Goal: Check status: Check status

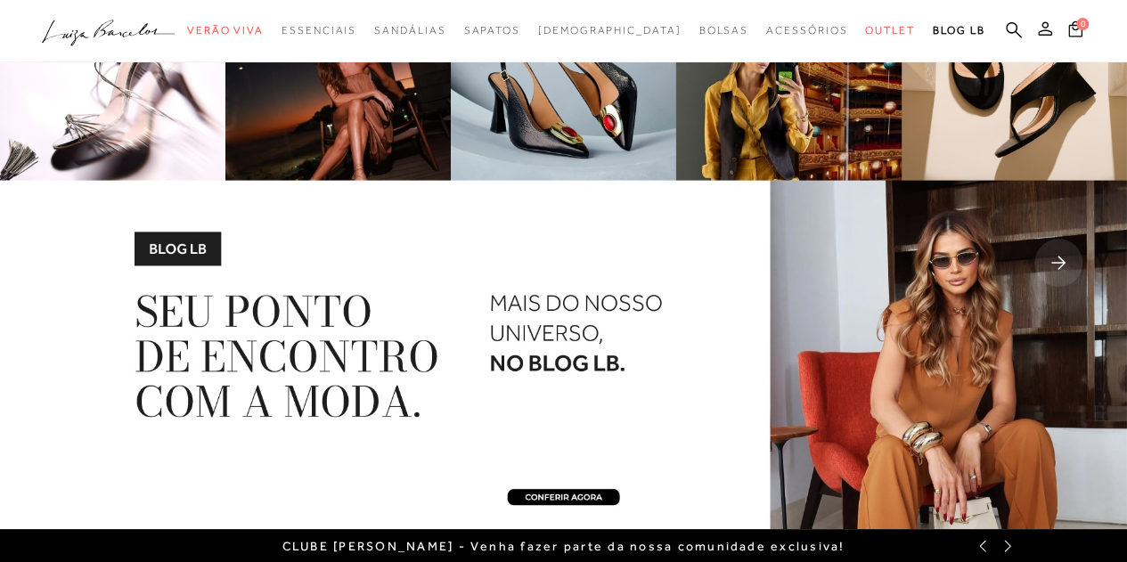
click at [1044, 31] on icon at bounding box center [1045, 28] width 14 height 14
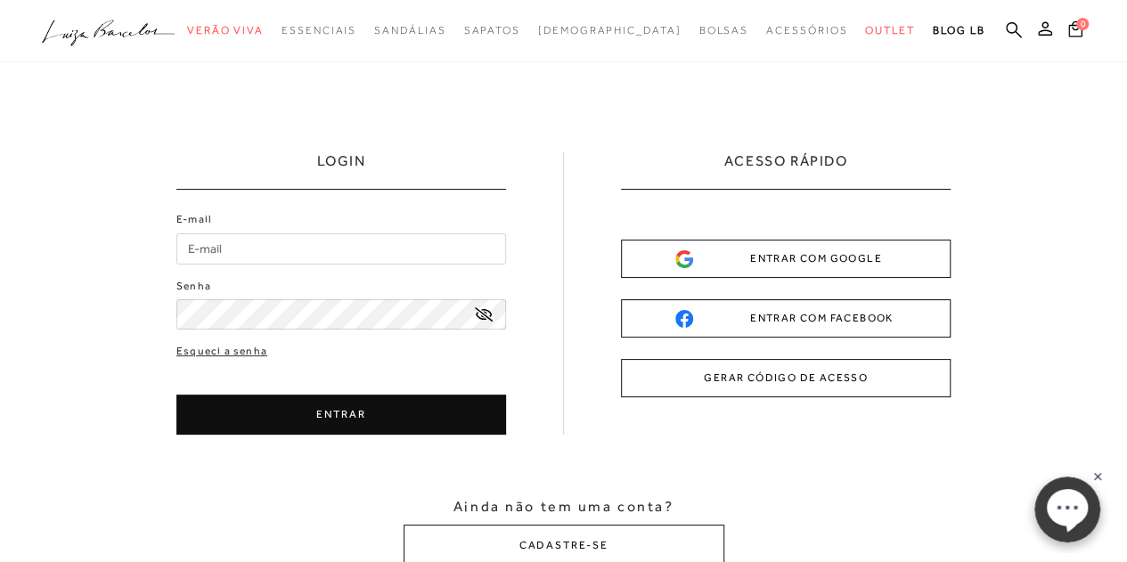
click at [775, 385] on button "GERAR CÓDIGO DE ACESSO" at bounding box center [786, 378] width 330 height 38
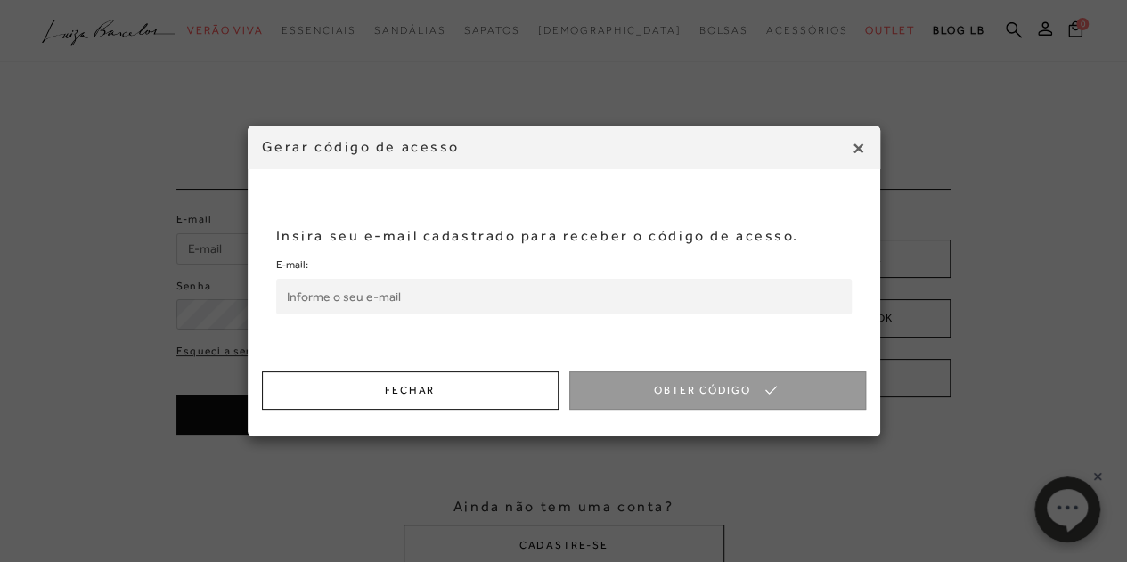
click at [515, 288] on input "E-mail:" at bounding box center [563, 297] width 575 height 36
type input "[EMAIL_ADDRESS][DOMAIN_NAME]"
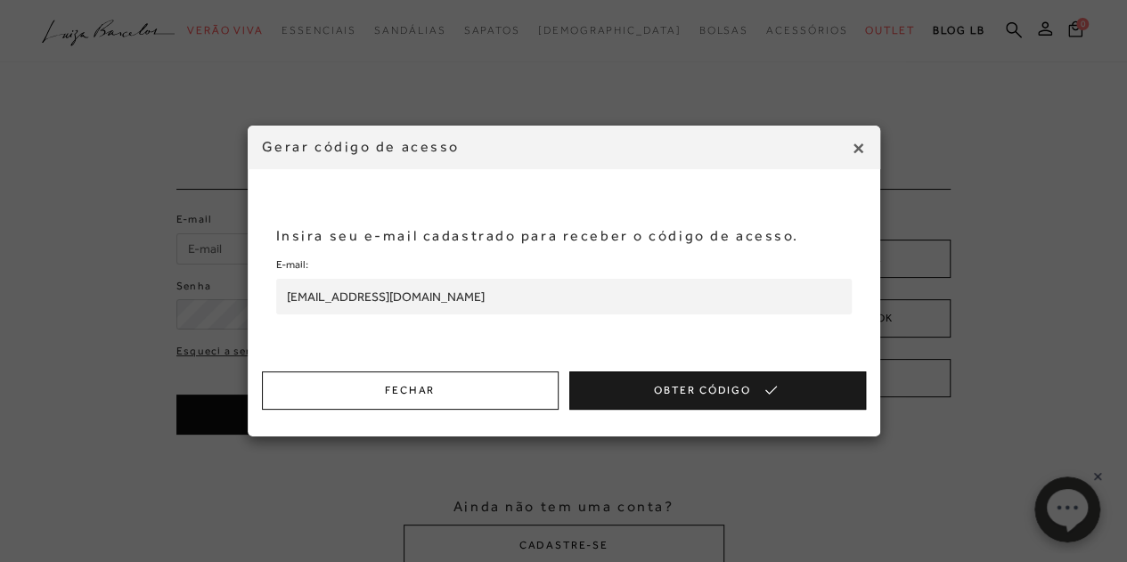
drag, startPoint x: 660, startPoint y: 395, endPoint x: 834, endPoint y: 4, distance: 427.9
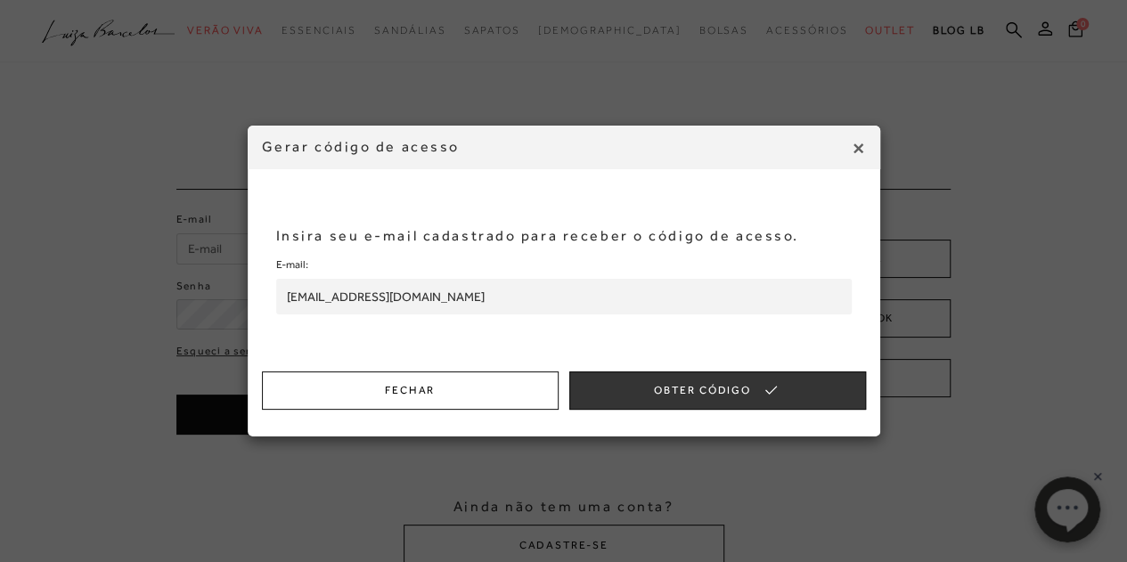
click at [662, 395] on button "Obter Código" at bounding box center [717, 390] width 297 height 38
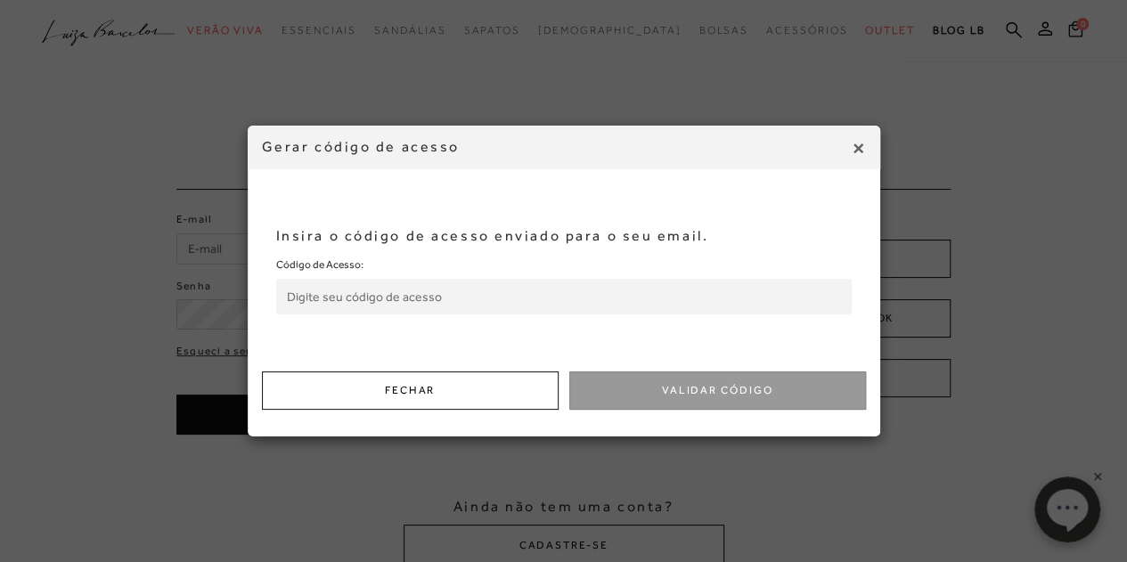
click at [541, 289] on input "Código de Acesso:" at bounding box center [563, 297] width 575 height 36
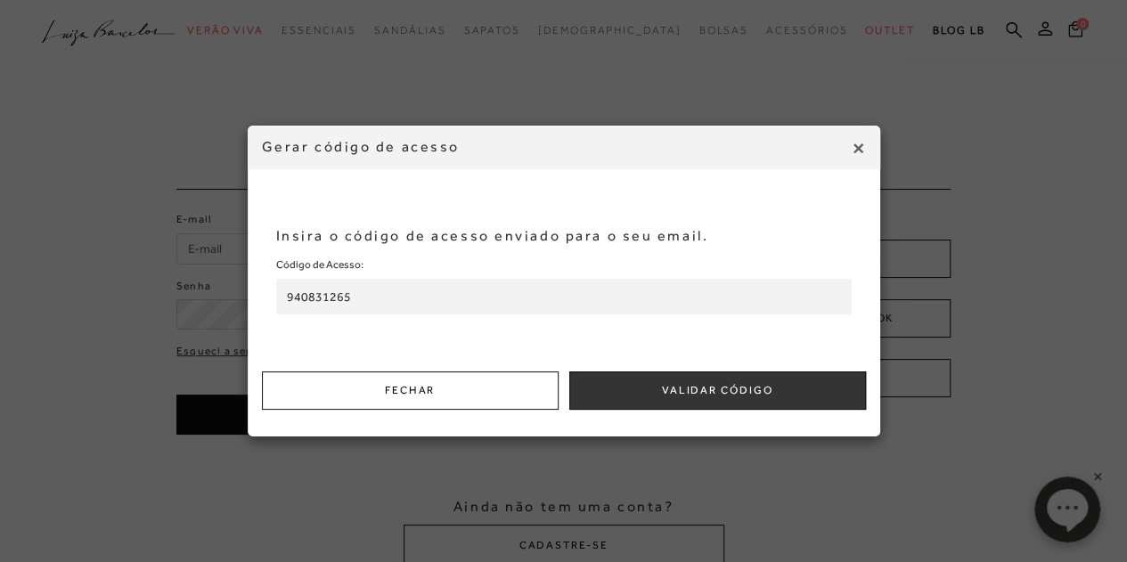
type input "940831265"
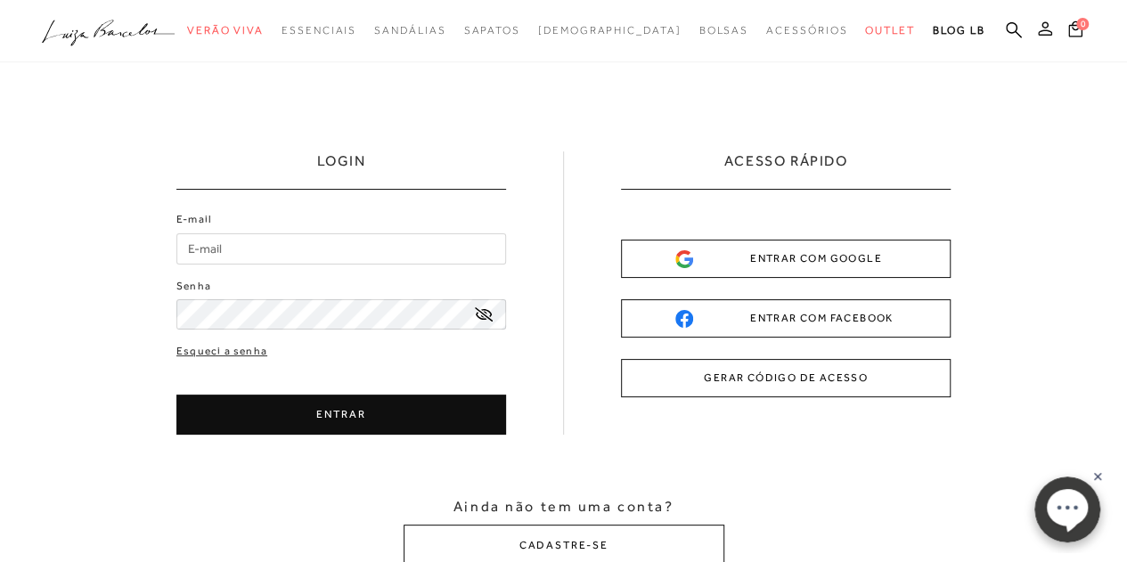
click at [1042, 37] on button at bounding box center [1044, 31] width 25 height 23
click at [841, 377] on button "GERAR CÓDIGO DE ACESSO" at bounding box center [786, 378] width 330 height 38
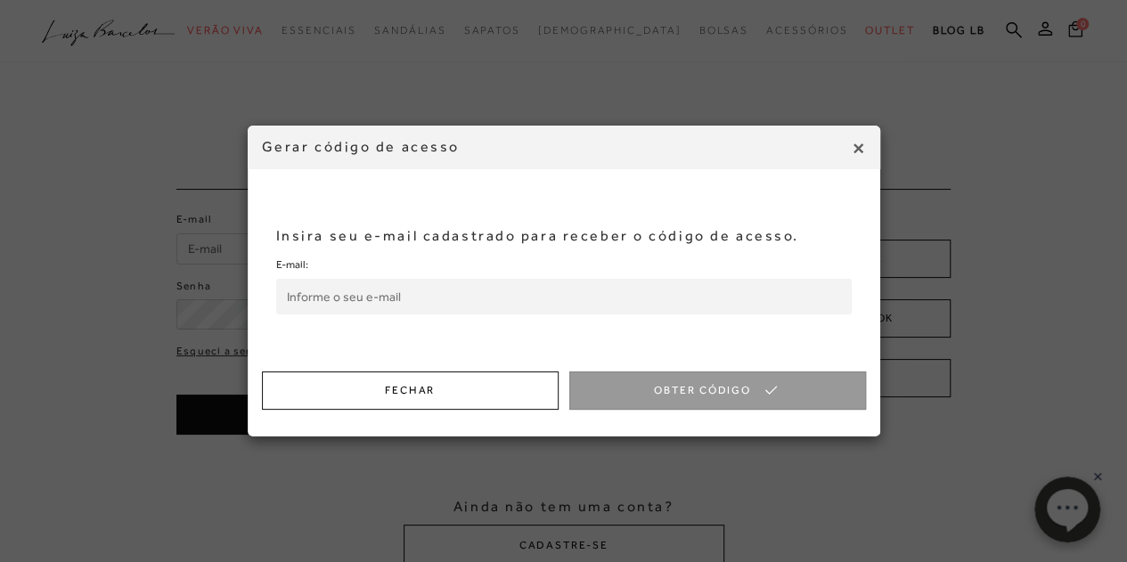
drag, startPoint x: 474, startPoint y: 284, endPoint x: 477, endPoint y: 311, distance: 26.9
click at [474, 284] on input "E-mail:" at bounding box center [563, 297] width 575 height 36
type input "[EMAIL_ADDRESS][DOMAIN_NAME]"
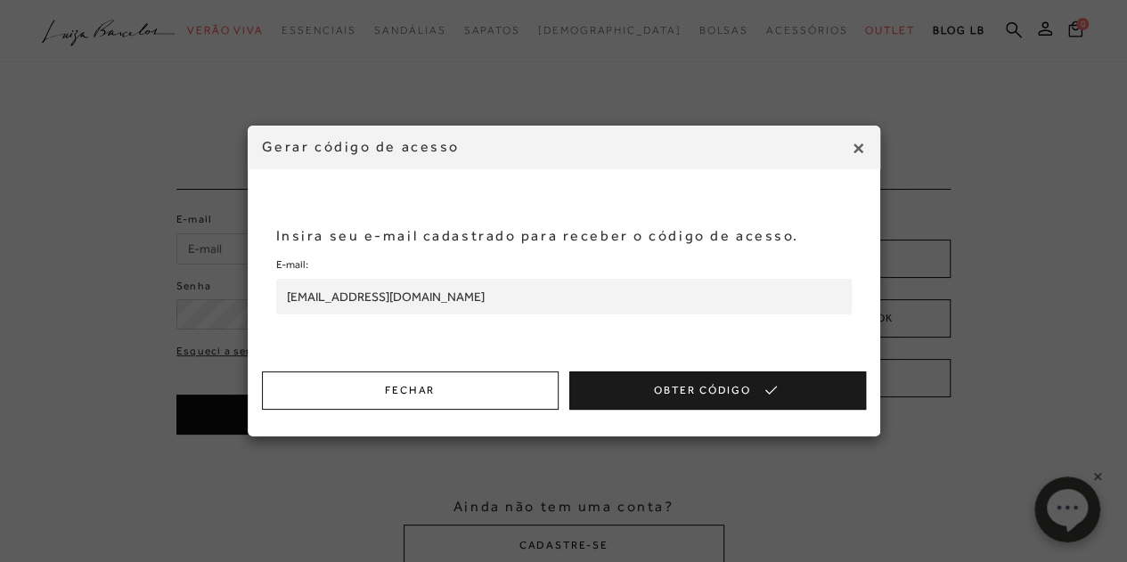
click at [663, 393] on button "Obter Código" at bounding box center [717, 390] width 297 height 38
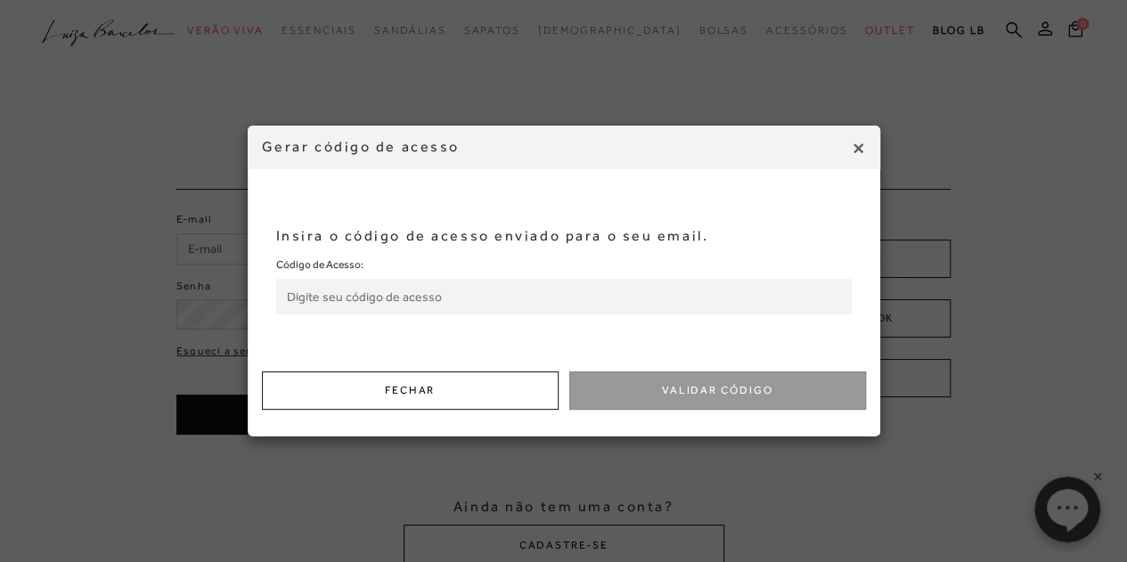
click at [482, 290] on input "Código de Acesso:" at bounding box center [563, 297] width 575 height 36
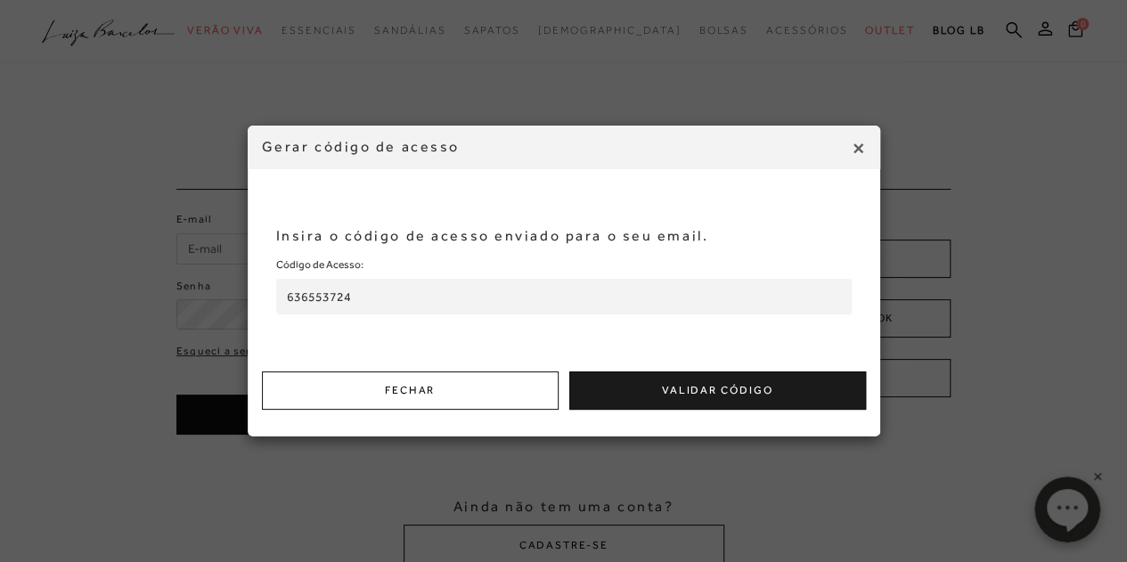
type input "636553724"
click at [698, 379] on button "Validar Código" at bounding box center [717, 390] width 297 height 38
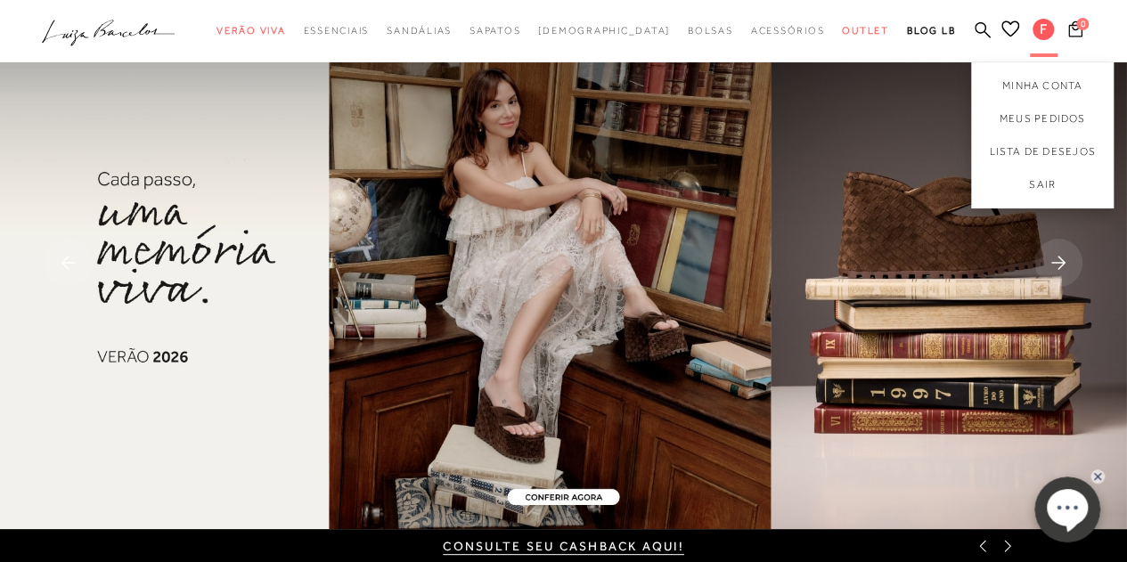
click at [1042, 26] on span "F" at bounding box center [1042, 29] width 21 height 21
click at [1038, 113] on link "Meus Pedidos" at bounding box center [1042, 118] width 143 height 33
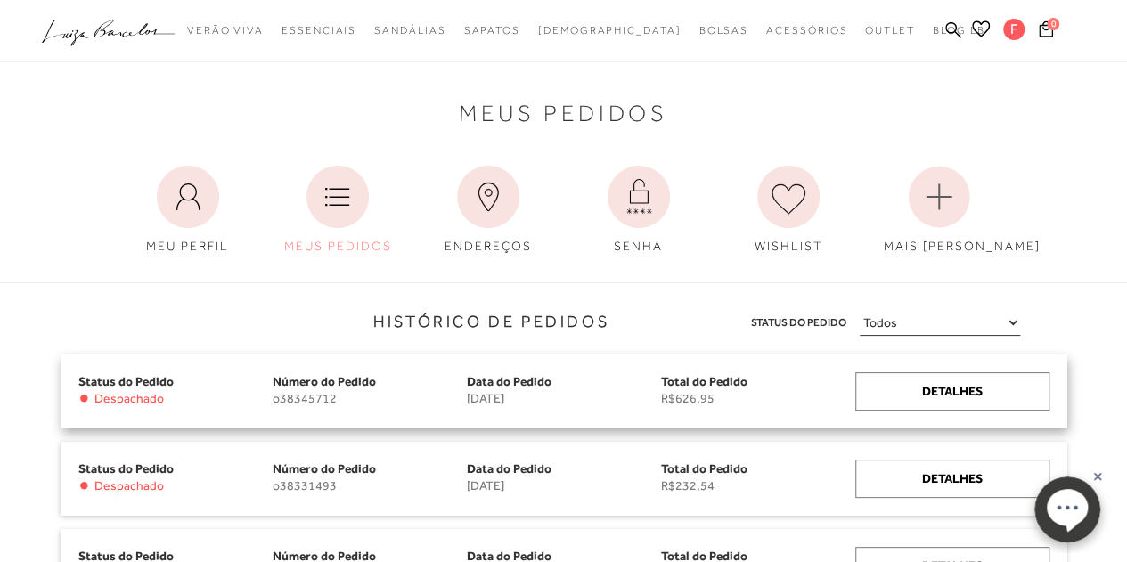
scroll to position [178, 0]
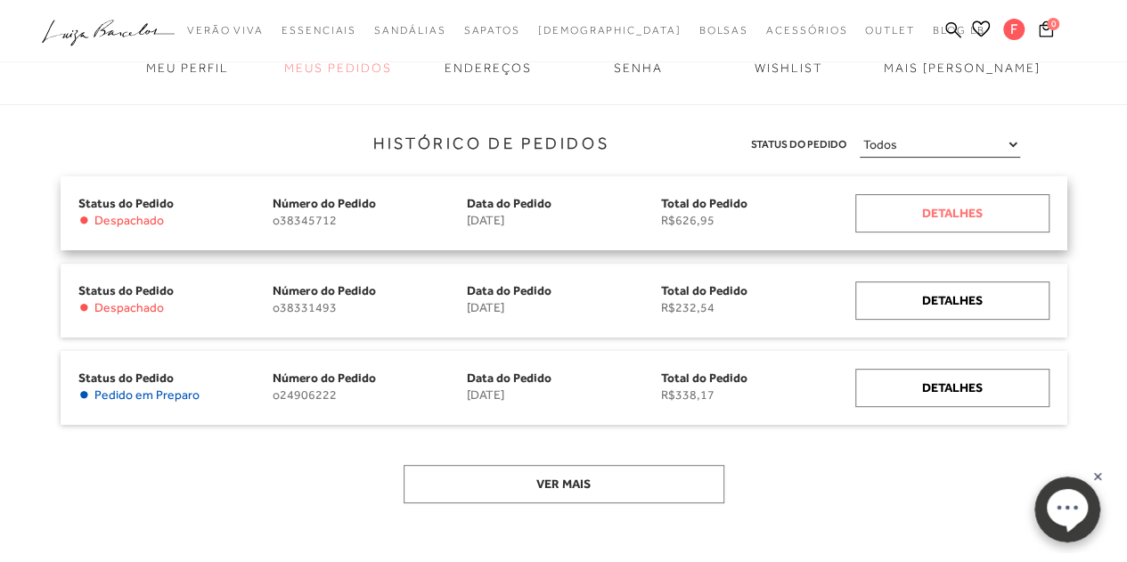
click at [954, 208] on div "Detalhes" at bounding box center [952, 213] width 194 height 38
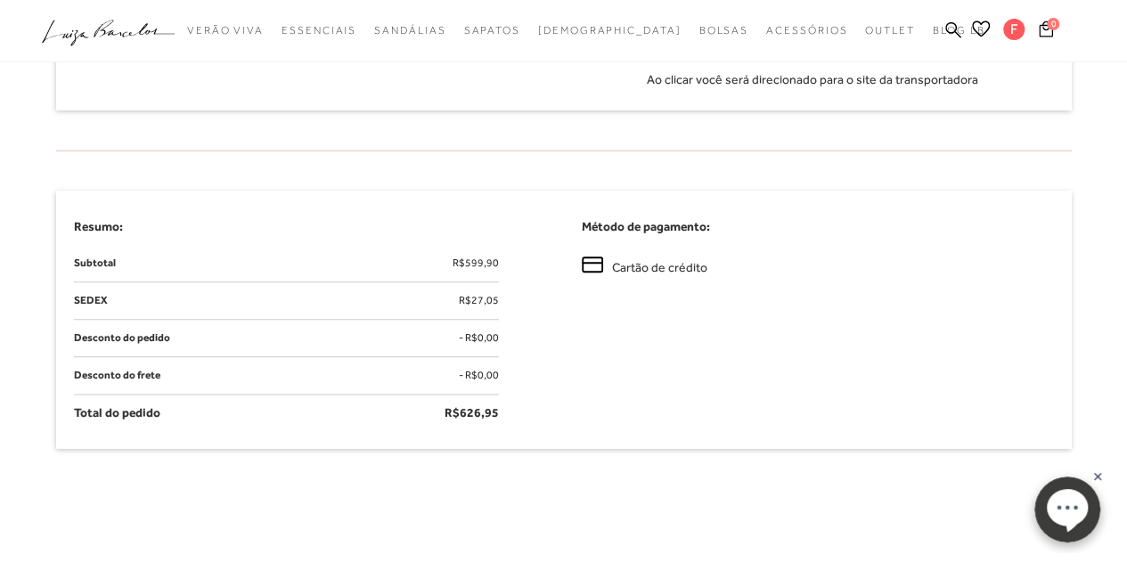
scroll to position [624, 0]
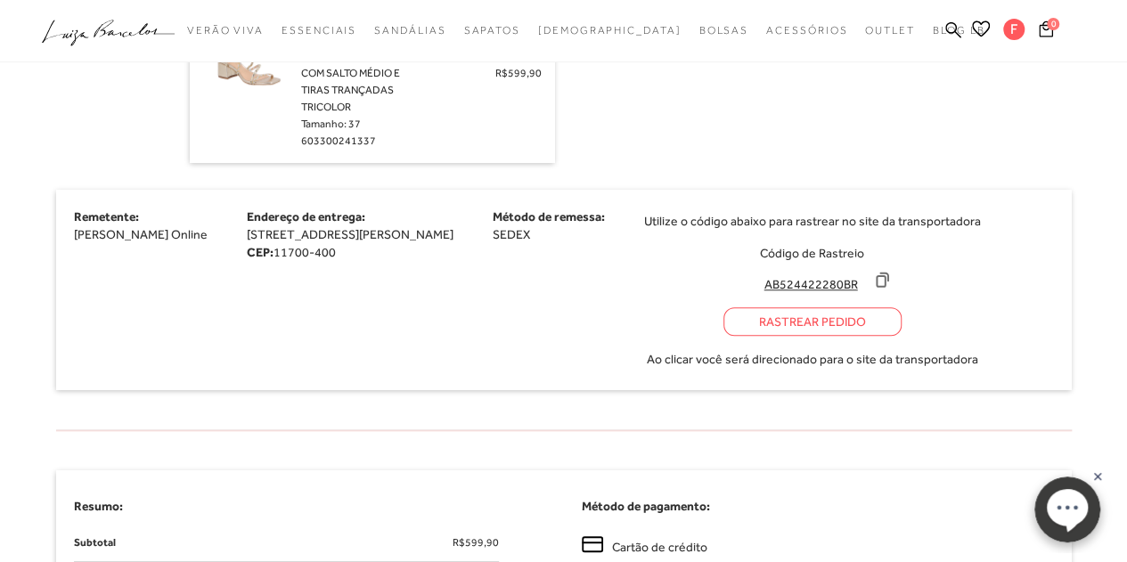
click at [888, 287] on icon at bounding box center [882, 279] width 12 height 13
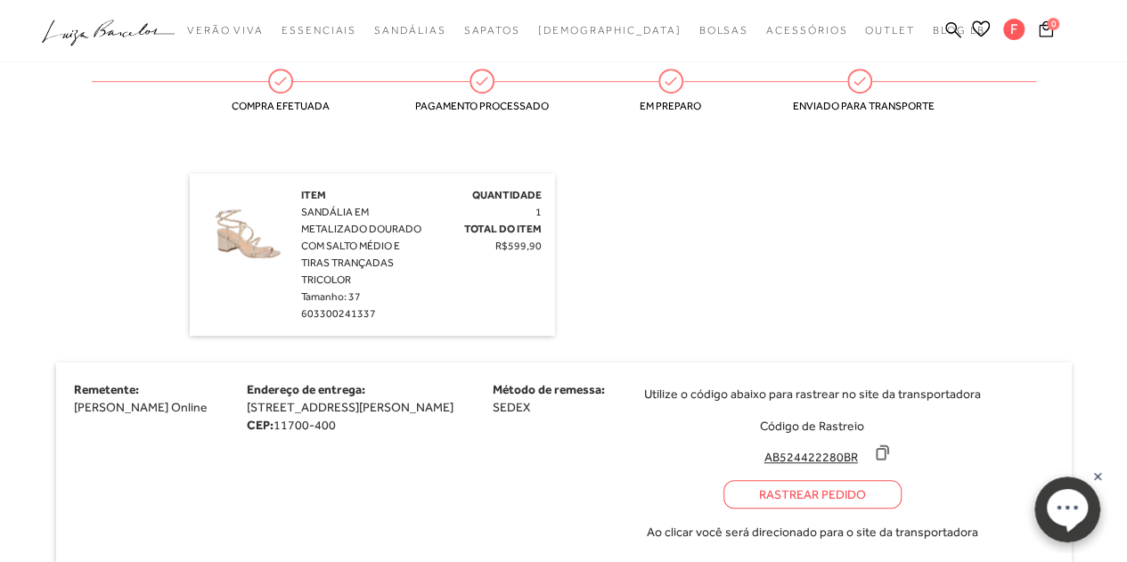
scroll to position [267, 0]
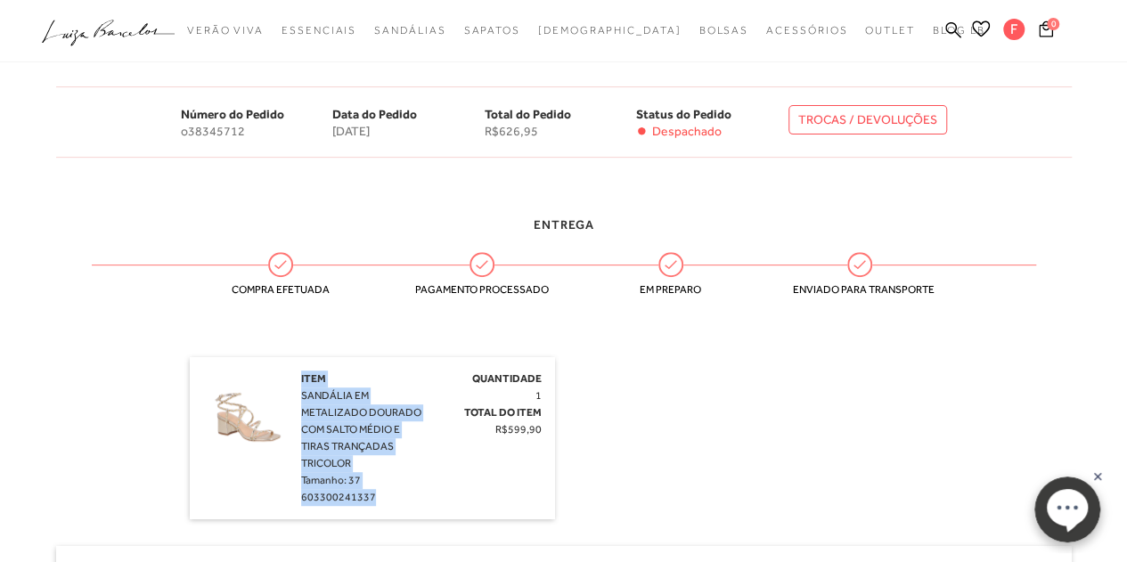
drag, startPoint x: 299, startPoint y: 379, endPoint x: 386, endPoint y: 493, distance: 143.1
click at [386, 493] on div "Item SANDÁLIA EM METALIZADO DOURADO COM SALTO MÉDIO E TIRAS TRANÇADAS TRICOLOR …" at bounding box center [372, 438] width 338 height 135
copy div "Item SANDÁLIA EM METALIZADO DOURADO COM SALTO MÉDIO E TIRAS TRANÇADAS TRICOLOR …"
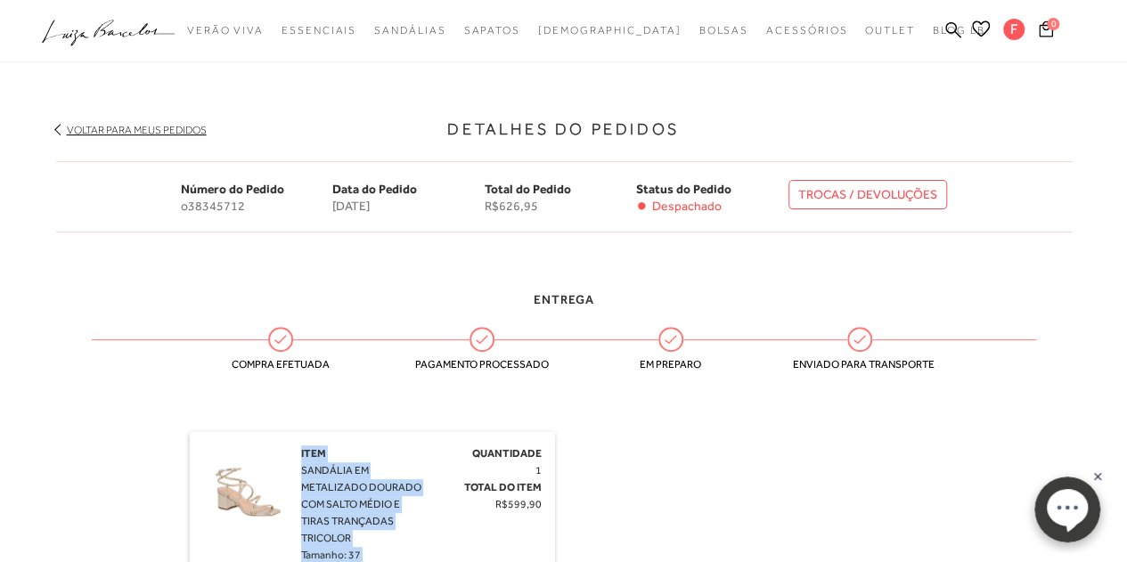
scroll to position [0, 0]
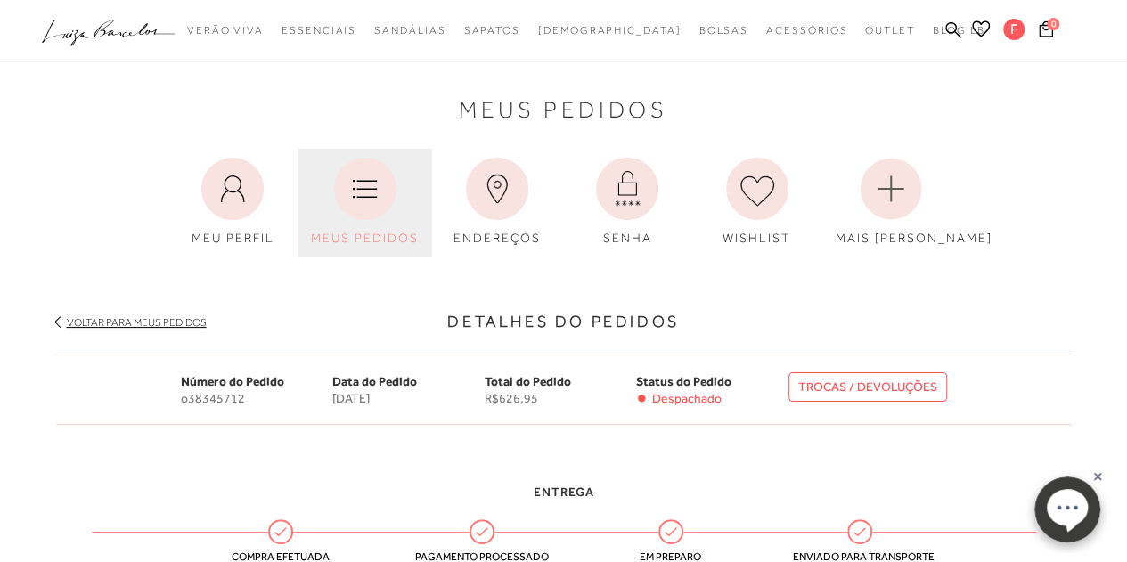
click at [331, 190] on link "MEUS PEDIDOS" at bounding box center [365, 203] width 135 height 108
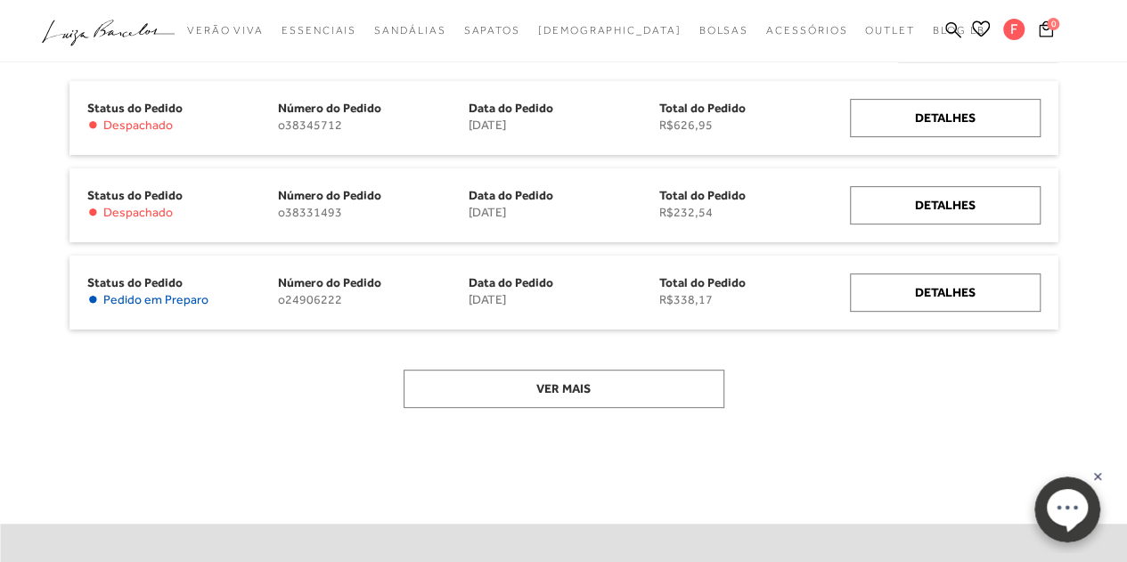
scroll to position [267, 0]
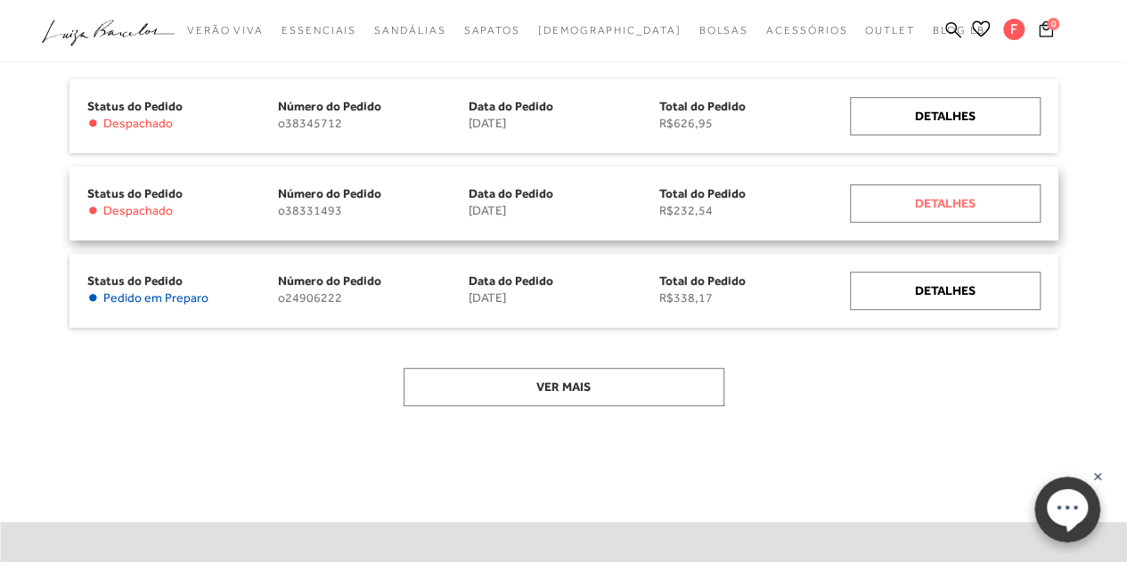
click at [964, 200] on div "Detalhes" at bounding box center [945, 203] width 191 height 38
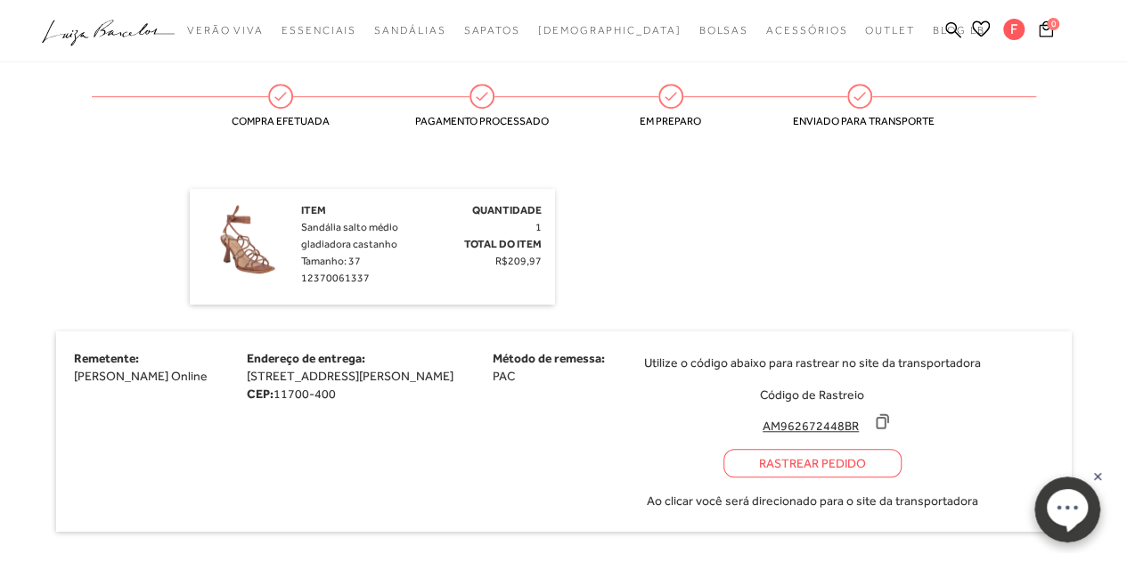
scroll to position [534, 0]
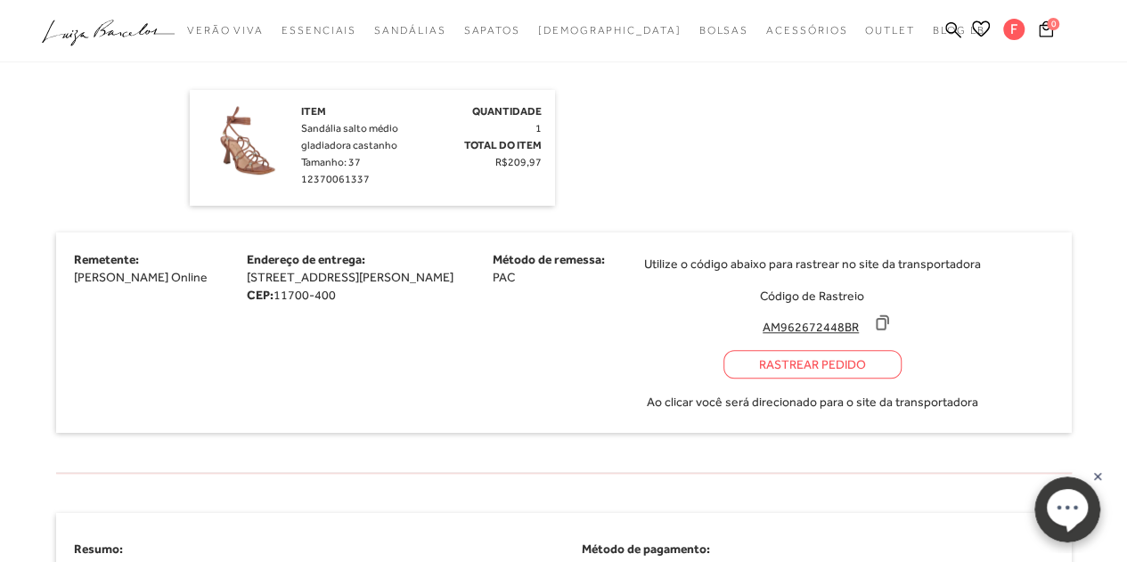
click at [891, 331] on icon at bounding box center [882, 323] width 18 height 18
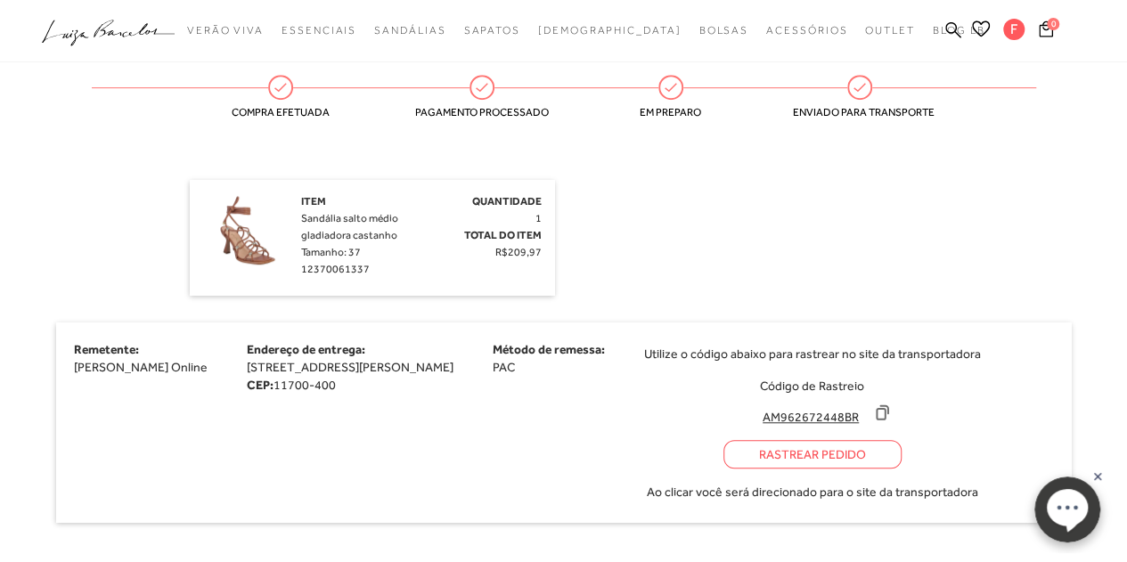
scroll to position [445, 0]
drag, startPoint x: 365, startPoint y: 258, endPoint x: 299, endPoint y: 194, distance: 92.0
click at [299, 194] on div "Item Sandália salto médio gladiadora [PERSON_NAME]: 37 12370061337 Quantidade 1…" at bounding box center [372, 236] width 338 height 89
copy div "Item Sandália salto médio gladiadora [PERSON_NAME]: 37 12370061337"
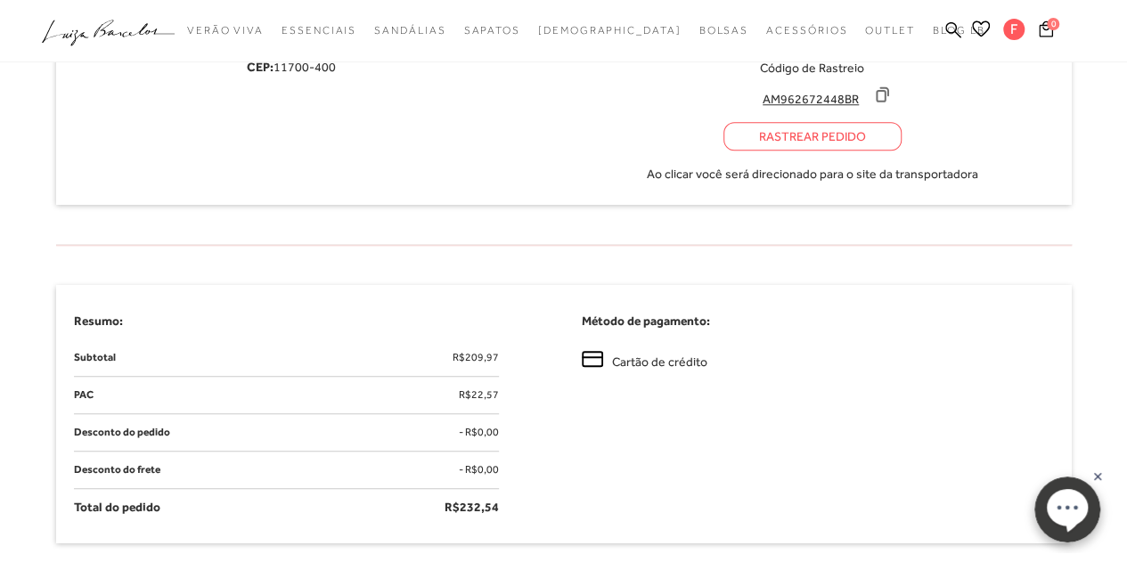
scroll to position [356, 0]
